Goal: Use online tool/utility: Utilize a website feature to perform a specific function

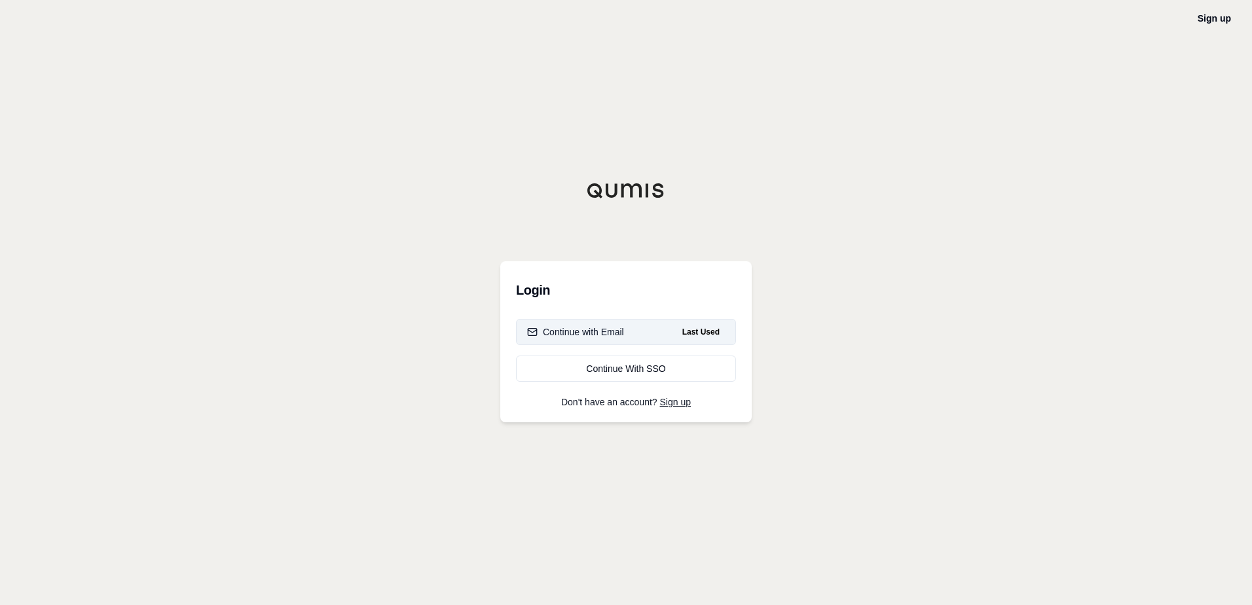
click at [642, 335] on button "Continue with Email Last Used" at bounding box center [626, 332] width 220 height 26
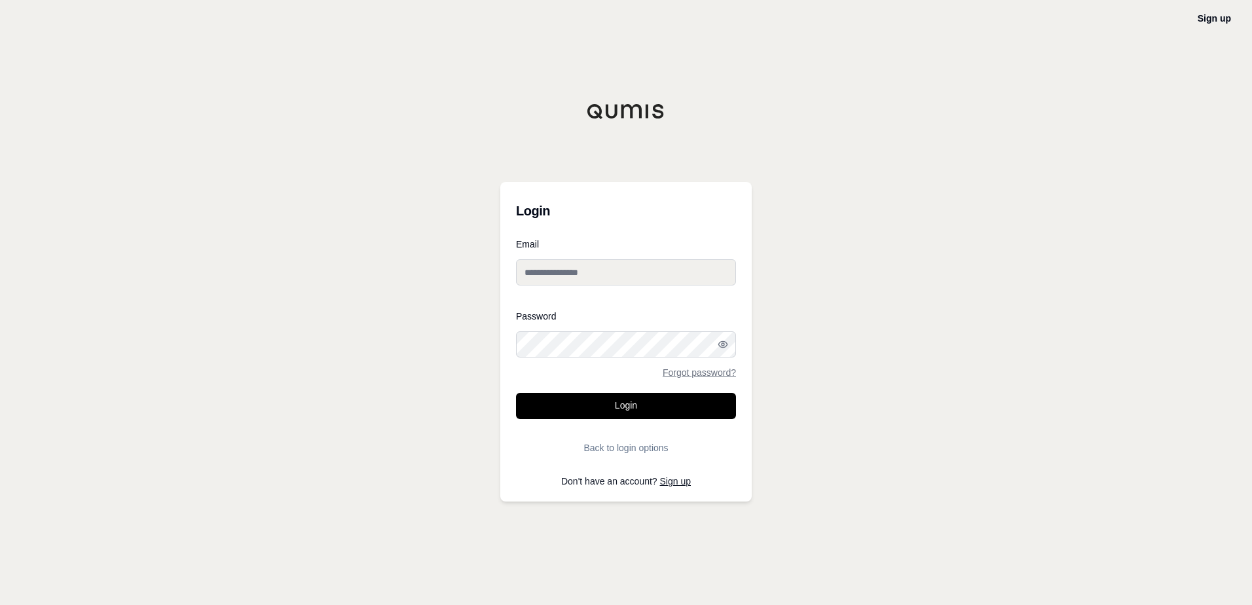
click at [516, 358] on div at bounding box center [516, 358] width 0 height 0
type input "**********"
click at [624, 403] on button "Login" at bounding box center [626, 406] width 220 height 26
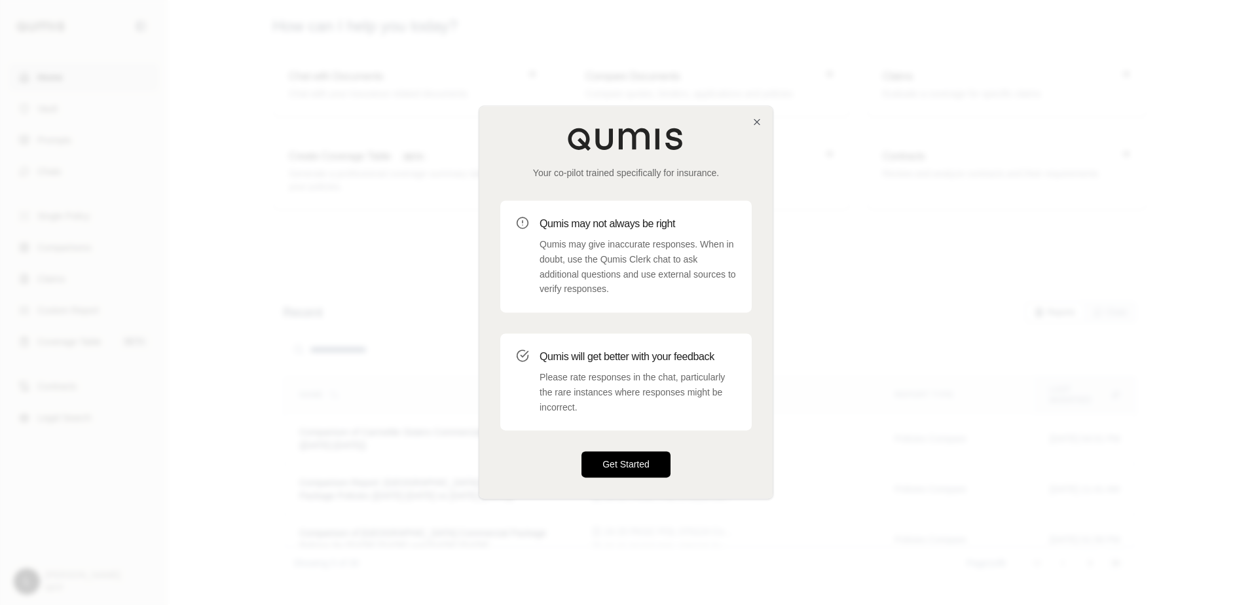
click at [642, 470] on button "Get Started" at bounding box center [625, 465] width 89 height 26
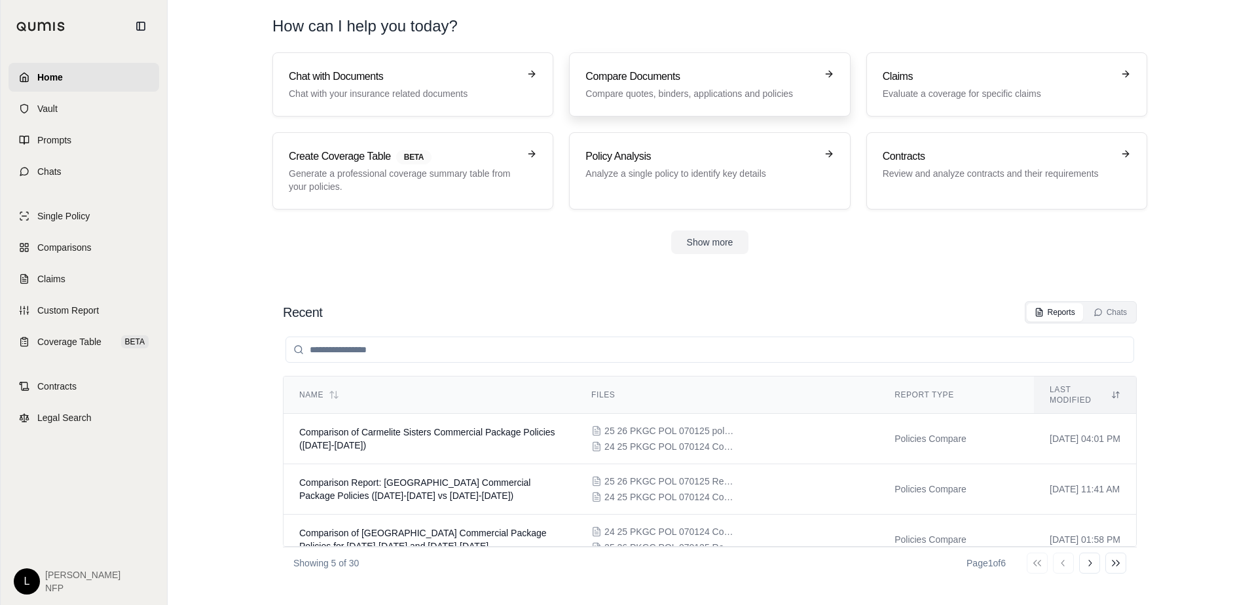
click at [742, 81] on h3 "Compare Documents" at bounding box center [700, 77] width 230 height 16
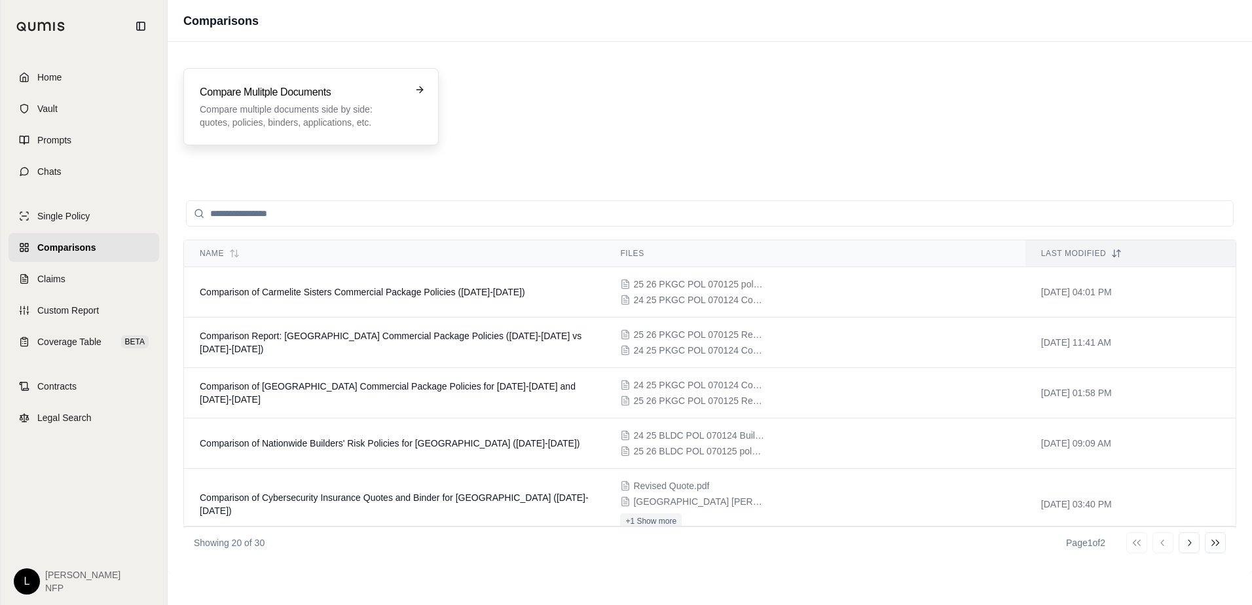
click at [241, 118] on p "Compare multiple documents side by side: quotes, policies, binders, application…" at bounding box center [302, 116] width 204 height 26
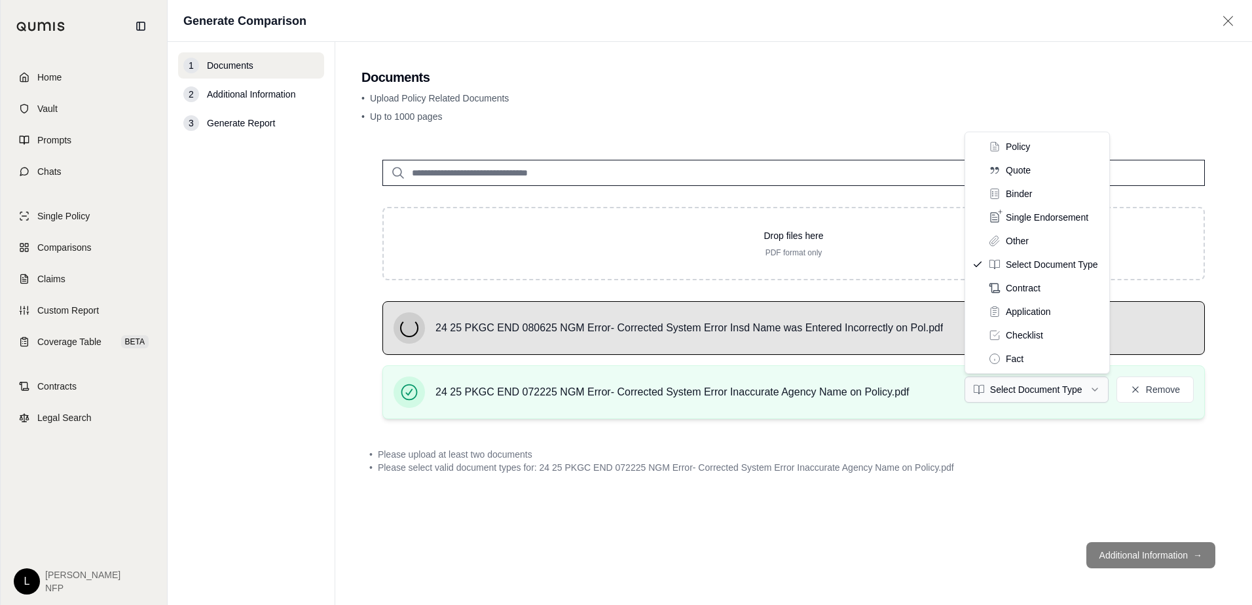
click at [1065, 386] on html "Home Vault Prompts Chats Single Policy Comparisons Claims Custom Report Coverag…" at bounding box center [626, 302] width 1252 height 605
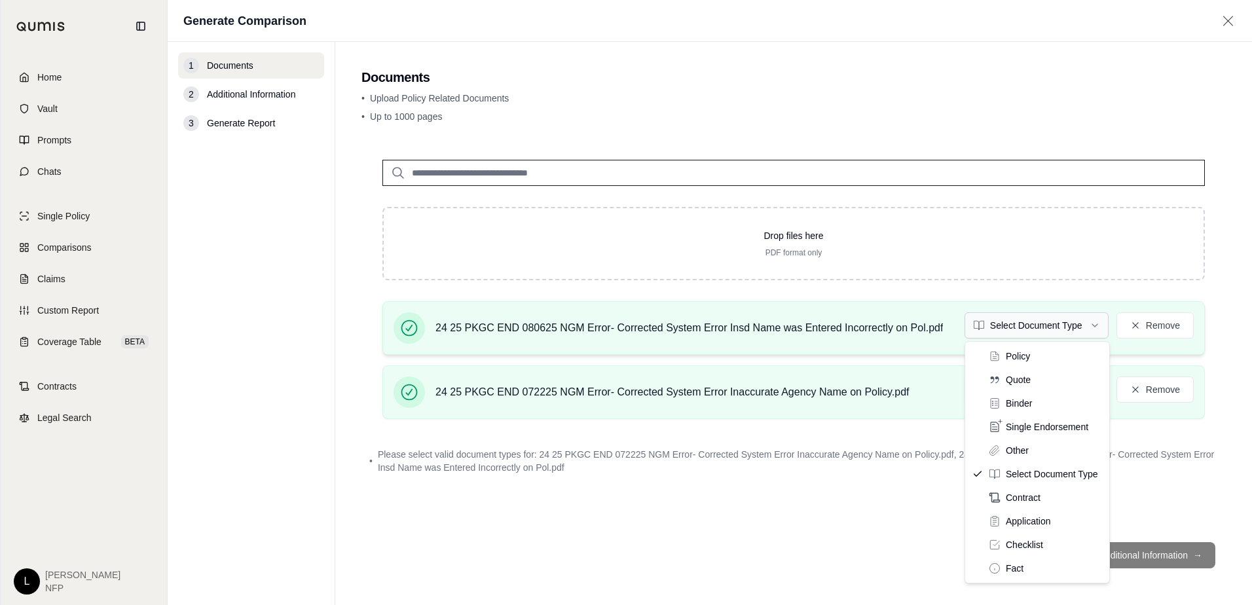
click at [1008, 326] on html "Home Vault Prompts Chats Single Policy Comparisons Claims Custom Report Coverag…" at bounding box center [626, 302] width 1252 height 605
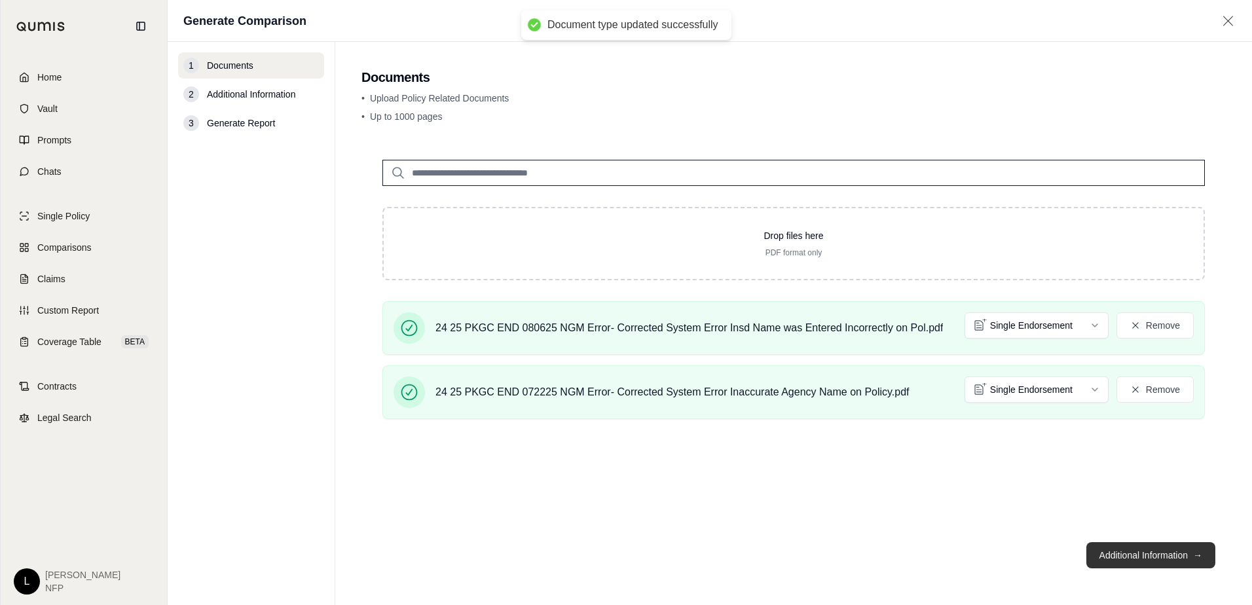
click at [1143, 554] on button "Additional Information →" at bounding box center [1150, 555] width 129 height 26
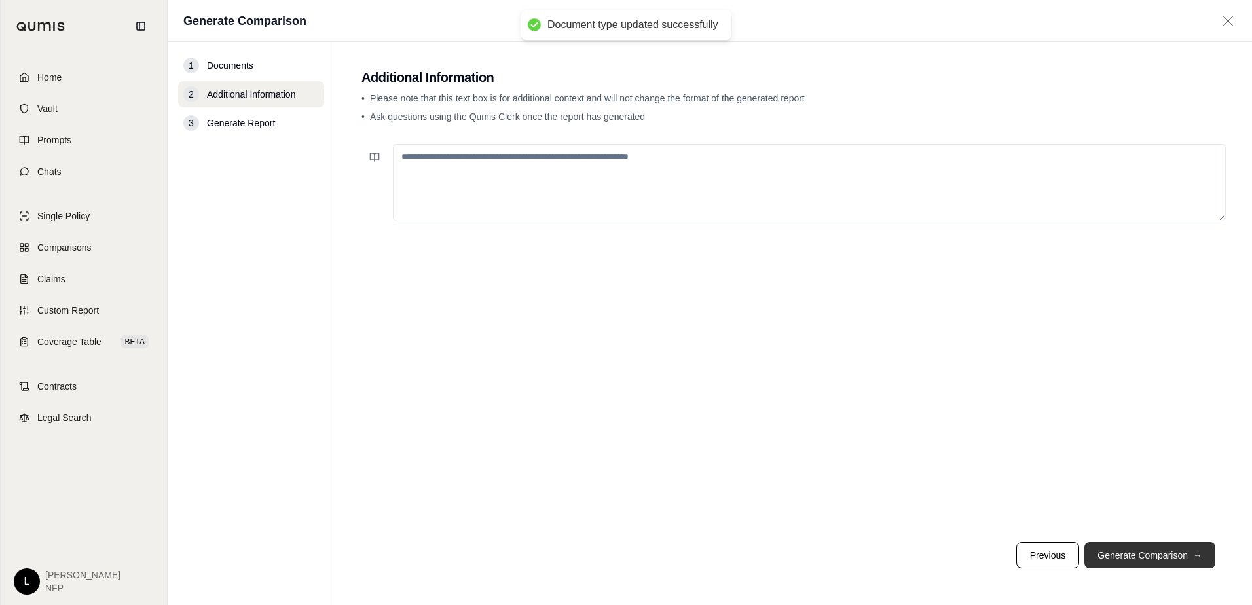
click at [1143, 551] on button "Generate Comparison →" at bounding box center [1149, 555] width 131 height 26
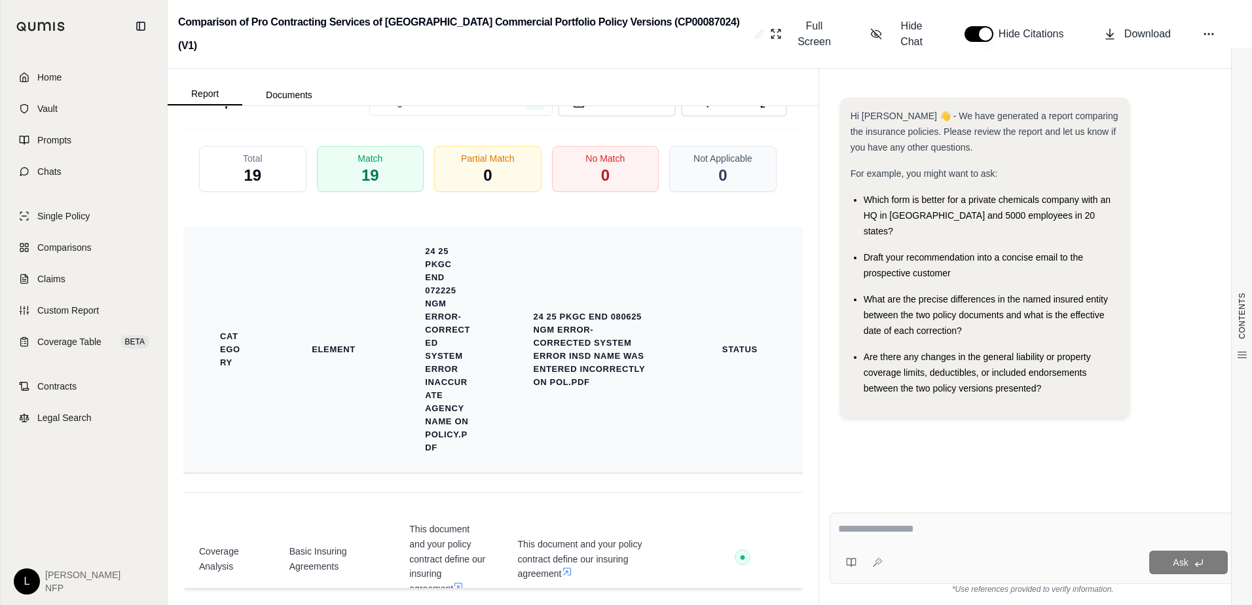
scroll to position [1865, 0]
